Goal: Task Accomplishment & Management: Manage account settings

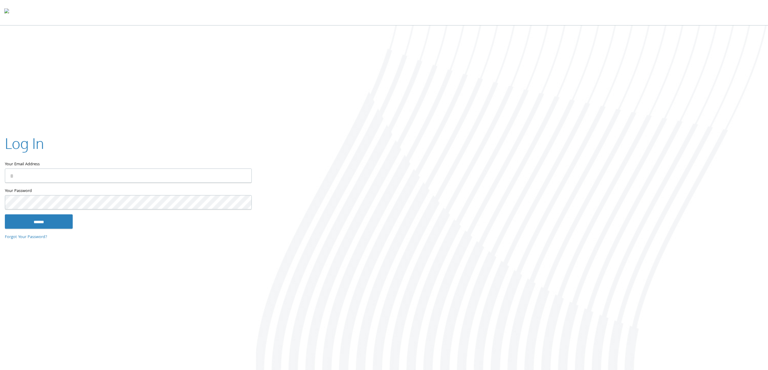
type input "**********"
click at [48, 223] on input "******" at bounding box center [39, 221] width 68 height 15
